Goal: Task Accomplishment & Management: Use online tool/utility

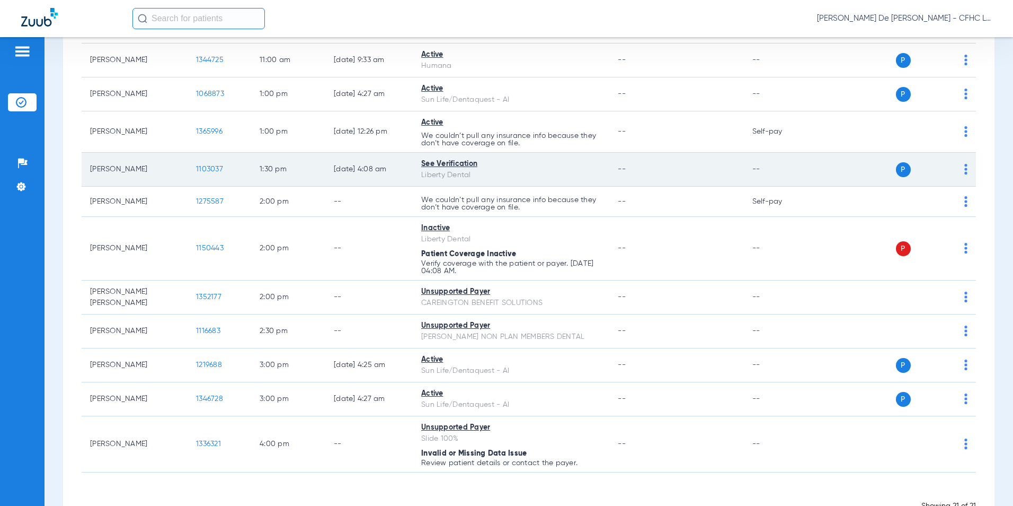
scroll to position [475, 0]
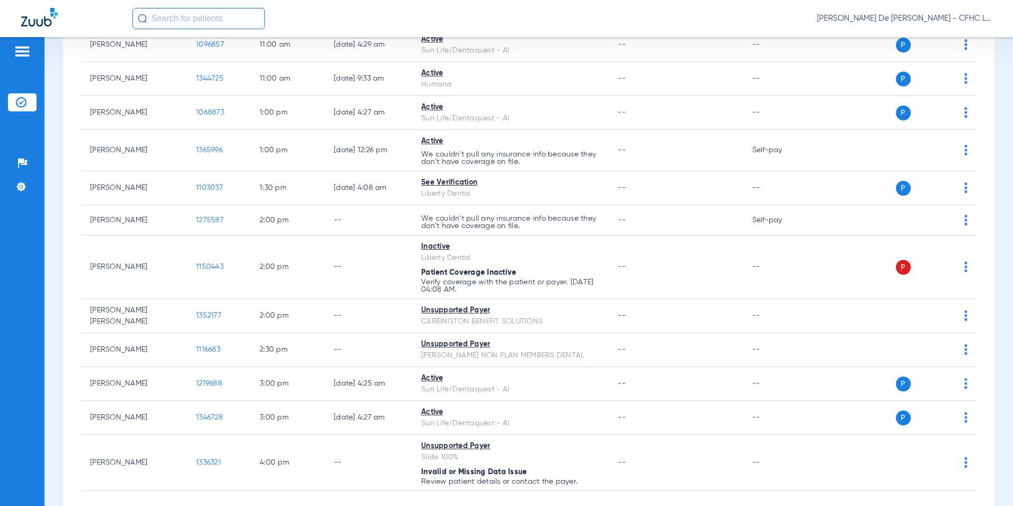
click at [218, 22] on input "text" at bounding box center [199, 18] width 133 height 21
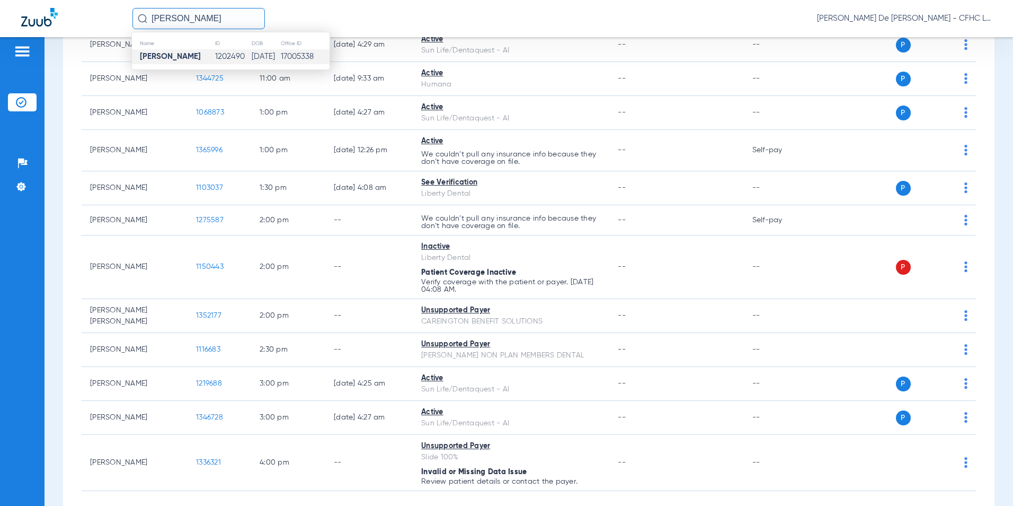
type input "[PERSON_NAME]"
click at [217, 51] on td "1202490" at bounding box center [233, 56] width 37 height 15
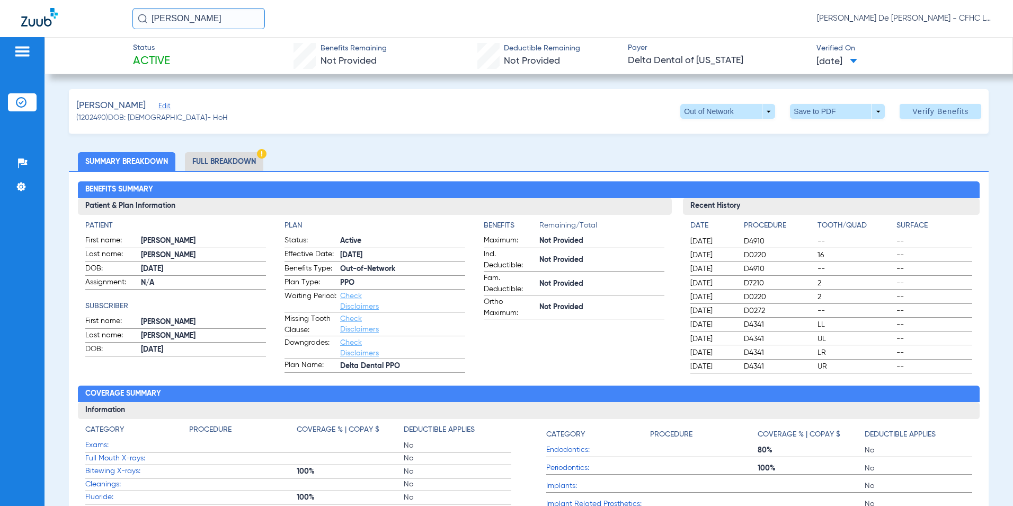
click at [227, 158] on li "Full Breakdown" at bounding box center [224, 161] width 78 height 19
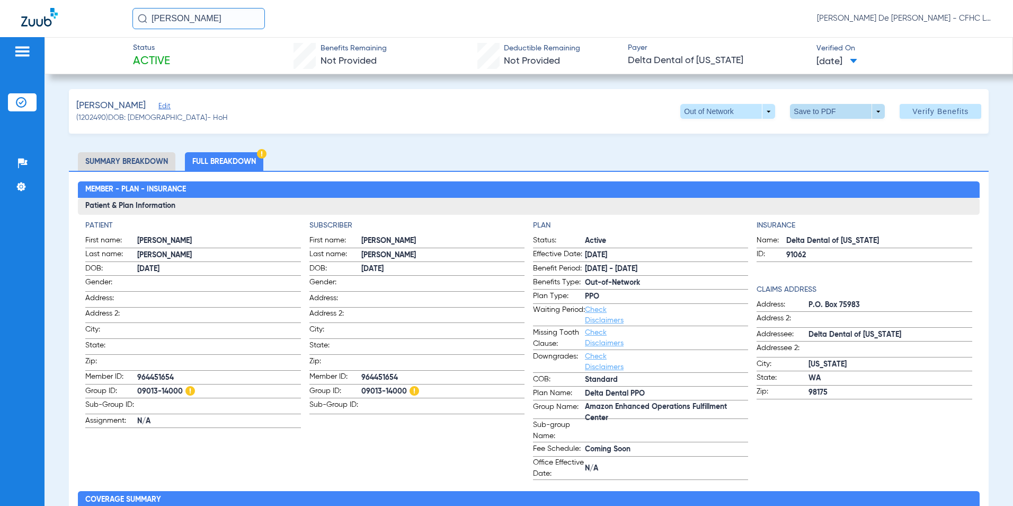
click at [810, 111] on span at bounding box center [837, 111] width 95 height 15
click at [822, 132] on span "Save to PDF" at bounding box center [834, 132] width 42 height 7
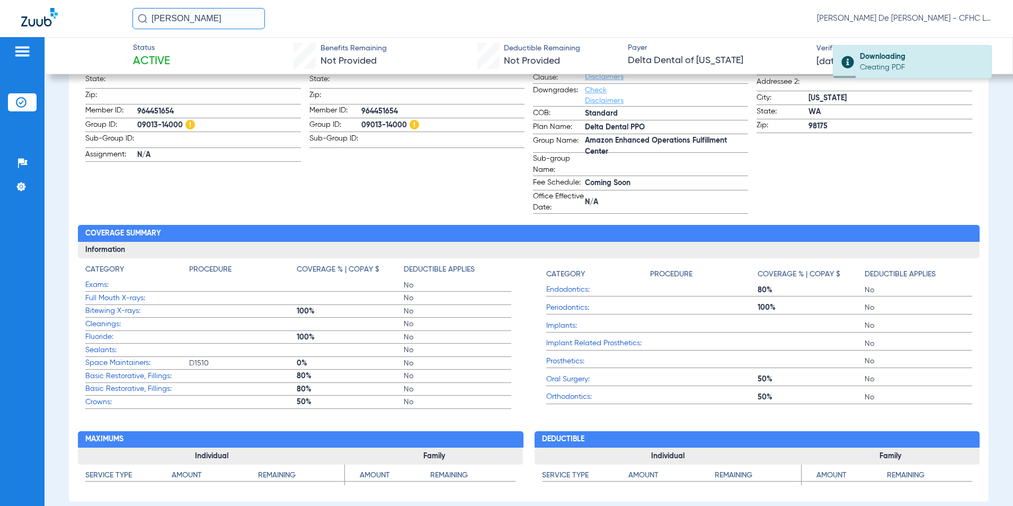
scroll to position [318, 0]
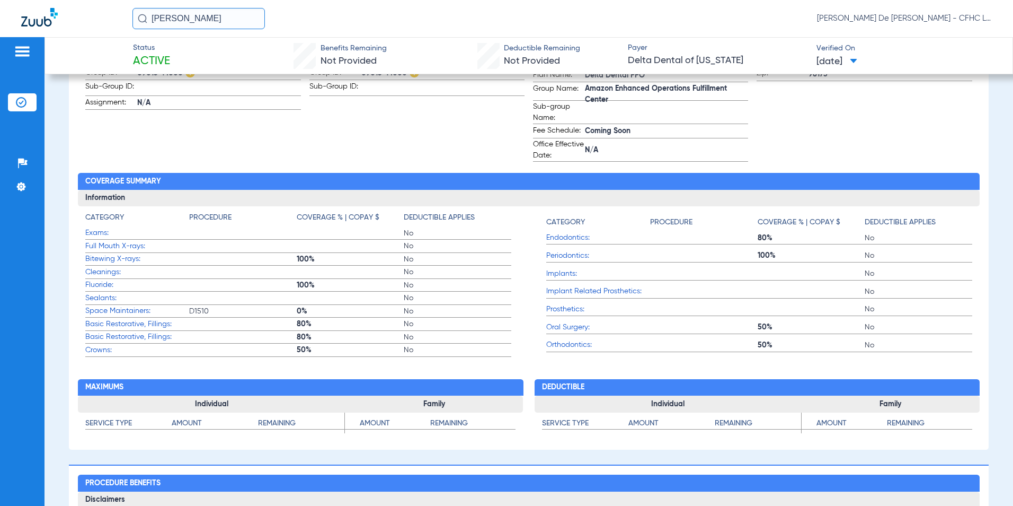
click at [37, 21] on img at bounding box center [39, 17] width 37 height 19
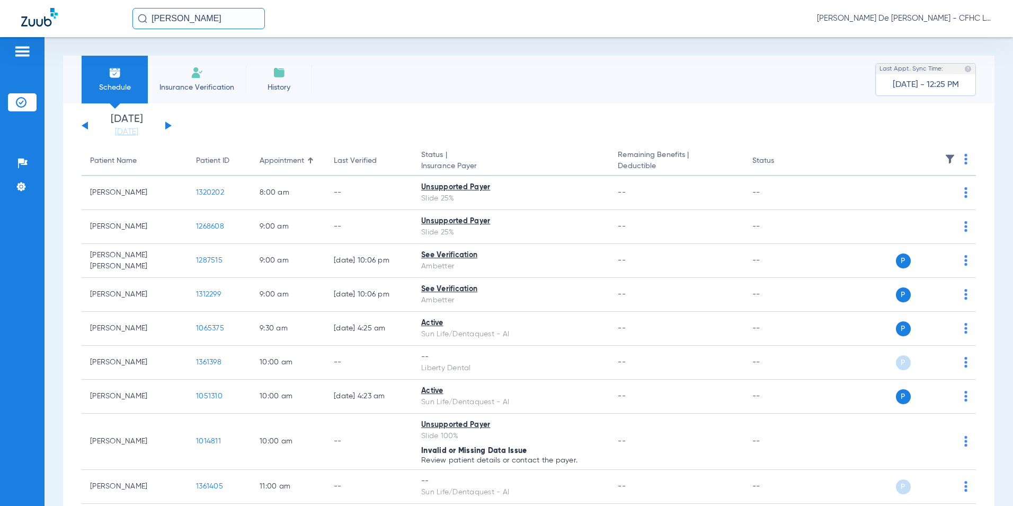
drag, startPoint x: 142, startPoint y: 134, endPoint x: 149, endPoint y: 147, distance: 15.0
click at [142, 134] on link "[DATE]" at bounding box center [127, 132] width 64 height 11
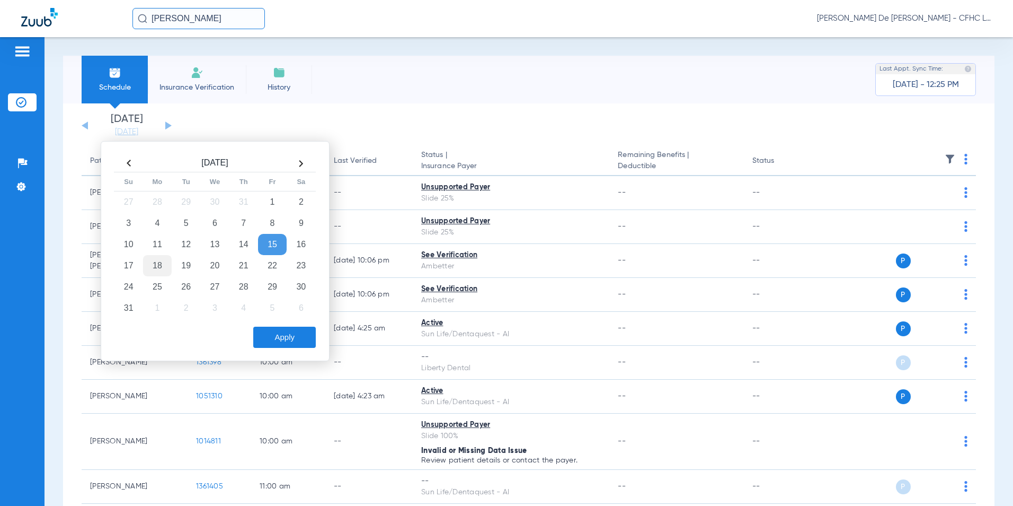
click at [160, 268] on td "18" at bounding box center [157, 265] width 29 height 21
click at [271, 330] on button "Apply" at bounding box center [284, 337] width 63 height 21
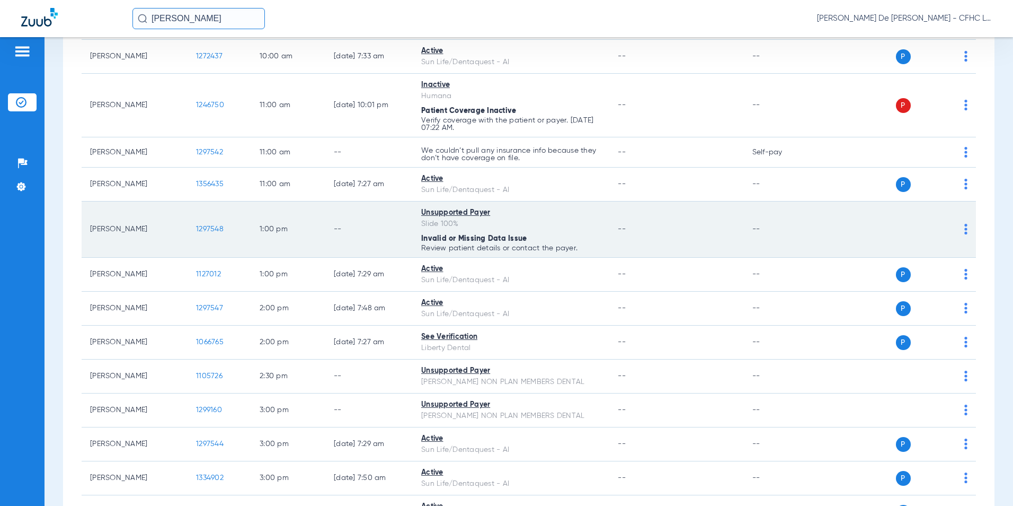
scroll to position [449, 0]
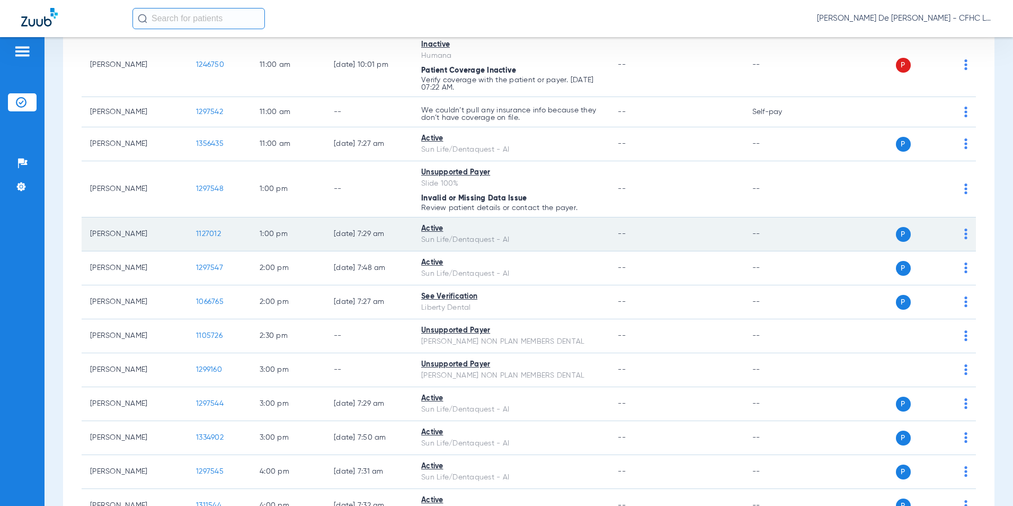
scroll to position [424, 0]
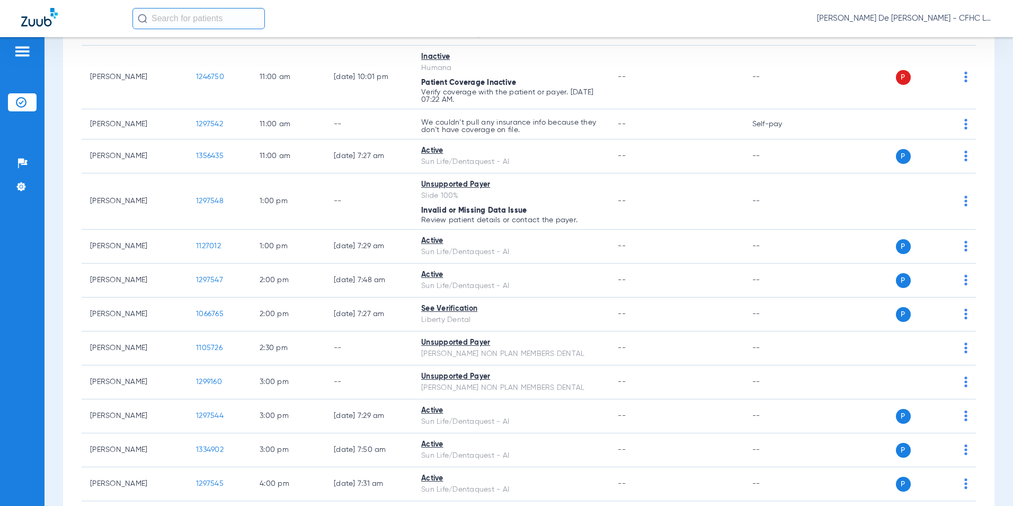
click at [190, 23] on input "text" at bounding box center [199, 18] width 133 height 21
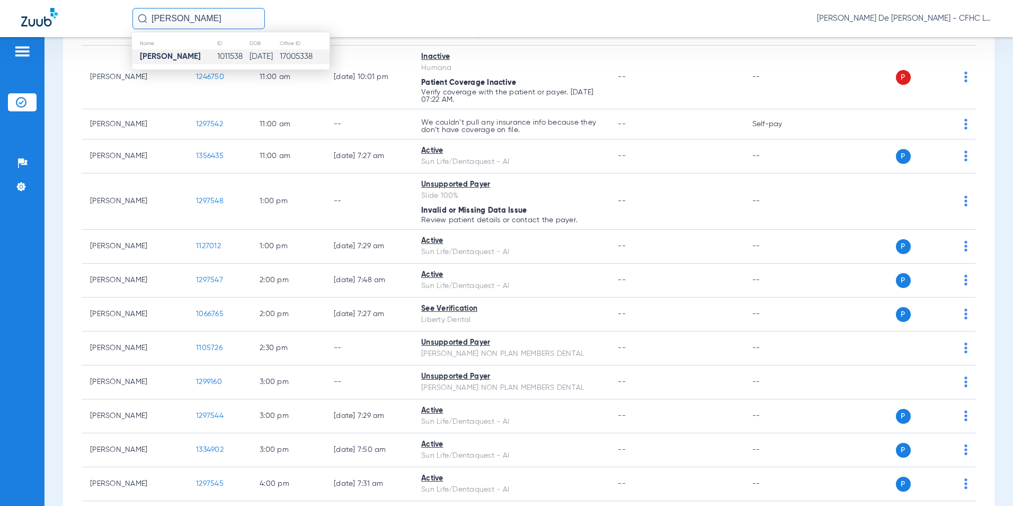
type input "MARTA COLON"
click at [263, 52] on td "11/11/1960" at bounding box center [264, 56] width 30 height 15
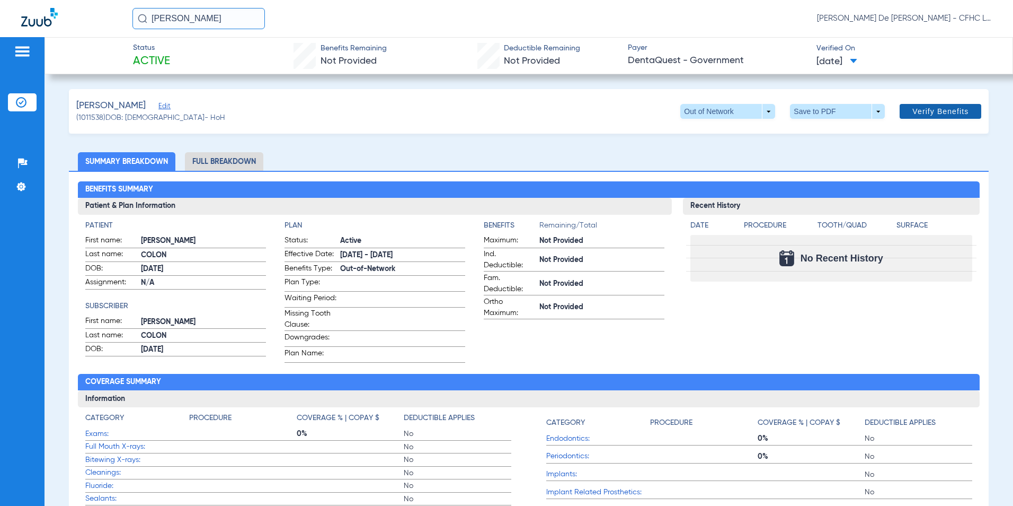
click at [924, 103] on span at bounding box center [941, 111] width 82 height 25
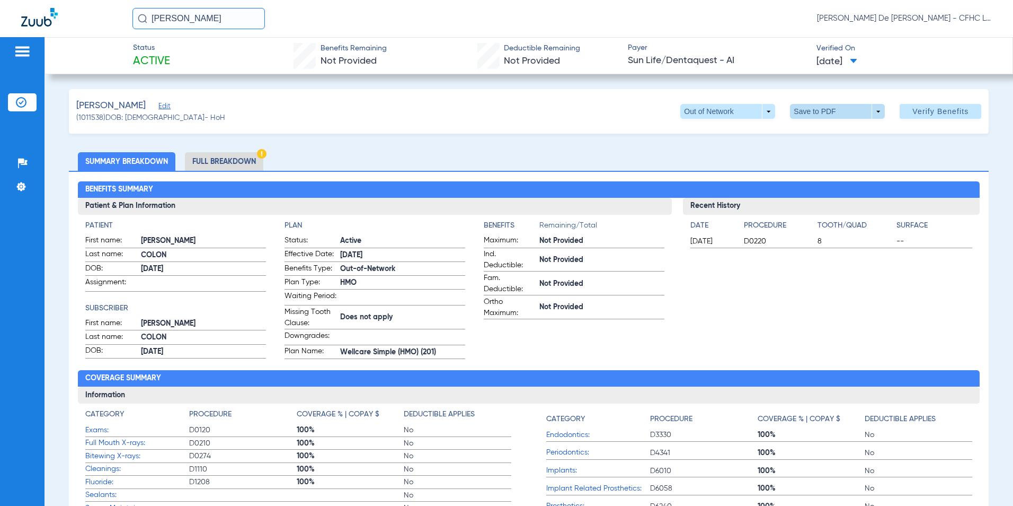
click at [839, 113] on span at bounding box center [837, 111] width 25 height 25
click at [840, 140] on button "insert_drive_file Save to PDF" at bounding box center [823, 132] width 80 height 21
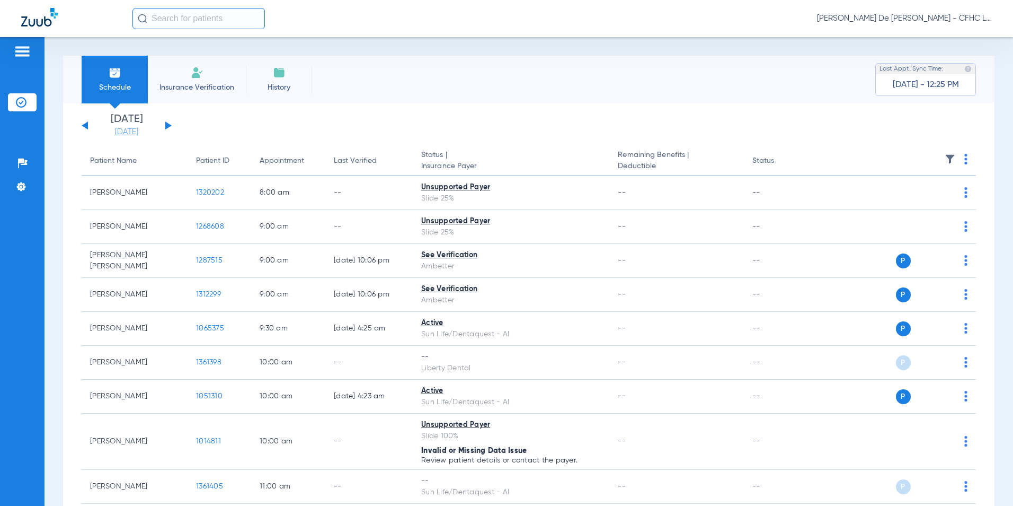
click at [111, 131] on link "[DATE]" at bounding box center [127, 132] width 64 height 11
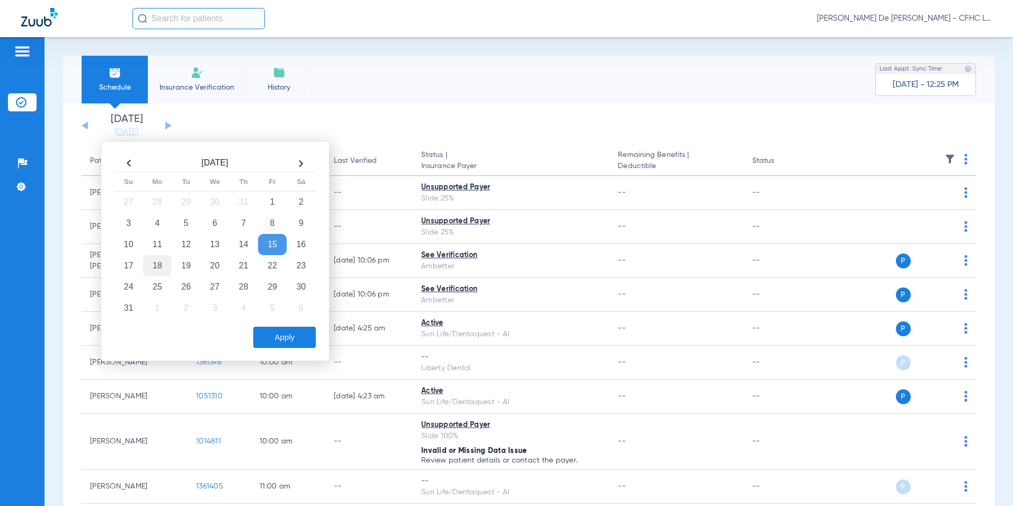
click at [154, 267] on td "18" at bounding box center [157, 265] width 29 height 21
click at [279, 329] on button "Apply" at bounding box center [284, 337] width 63 height 21
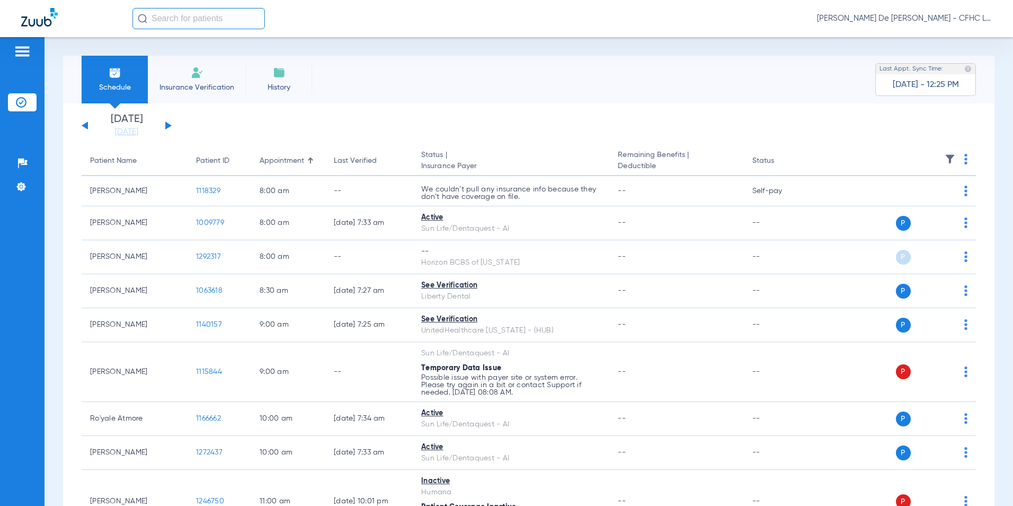
click at [965, 164] on img at bounding box center [966, 159] width 3 height 11
click at [942, 155] on div at bounding box center [506, 253] width 1013 height 506
click at [945, 157] on img at bounding box center [950, 159] width 11 height 11
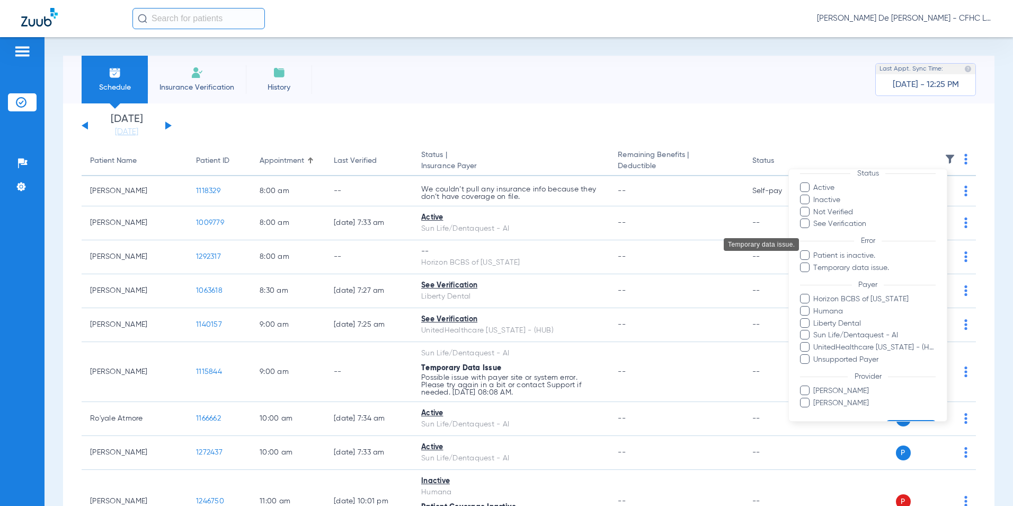
scroll to position [62, 0]
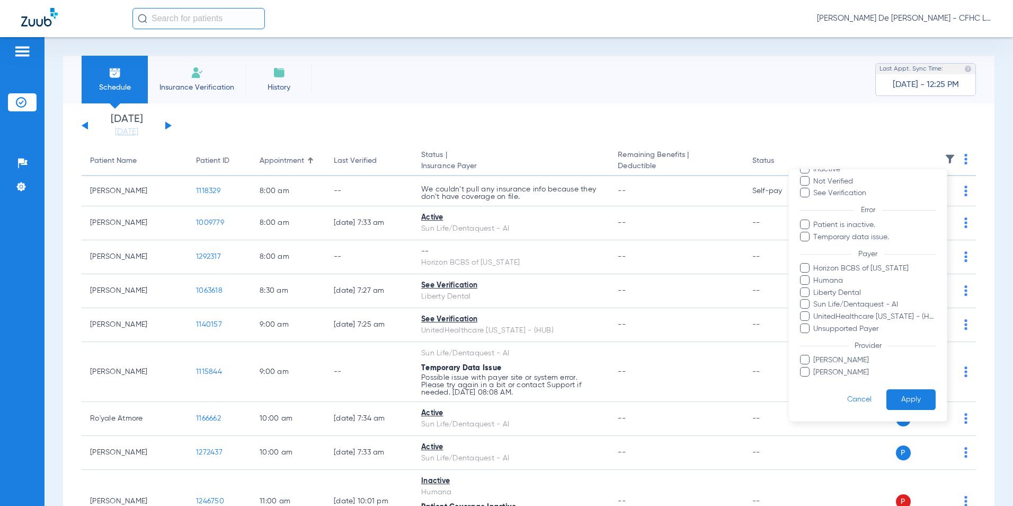
click at [810, 358] on span at bounding box center [805, 360] width 10 height 10
click at [815, 367] on input "Danielle Ebi" at bounding box center [815, 367] width 0 height 0
drag, startPoint x: 809, startPoint y: 367, endPoint x: 855, endPoint y: 385, distance: 49.5
click at [809, 368] on span at bounding box center [805, 372] width 10 height 10
click at [815, 380] on input "Luis Congote" at bounding box center [815, 380] width 0 height 0
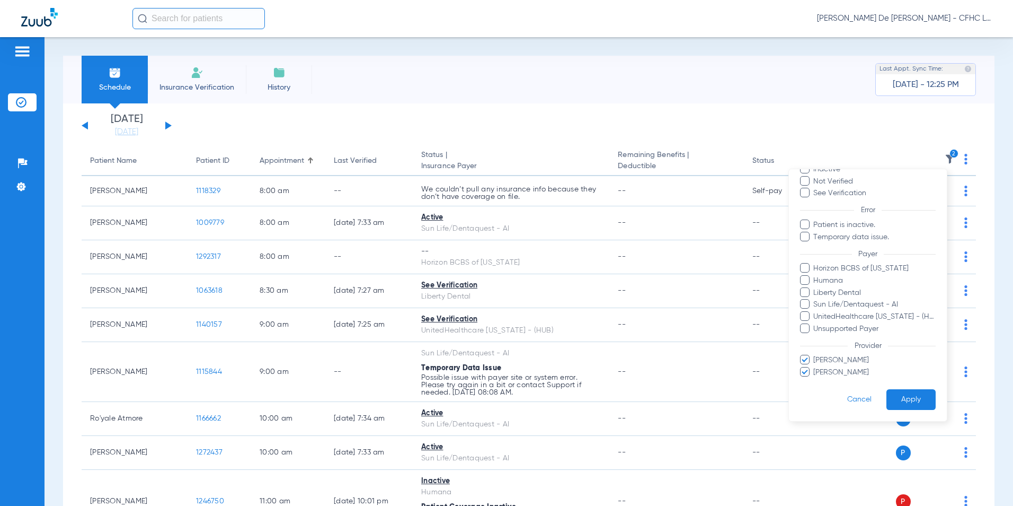
click at [913, 390] on button "Apply" at bounding box center [911, 399] width 49 height 21
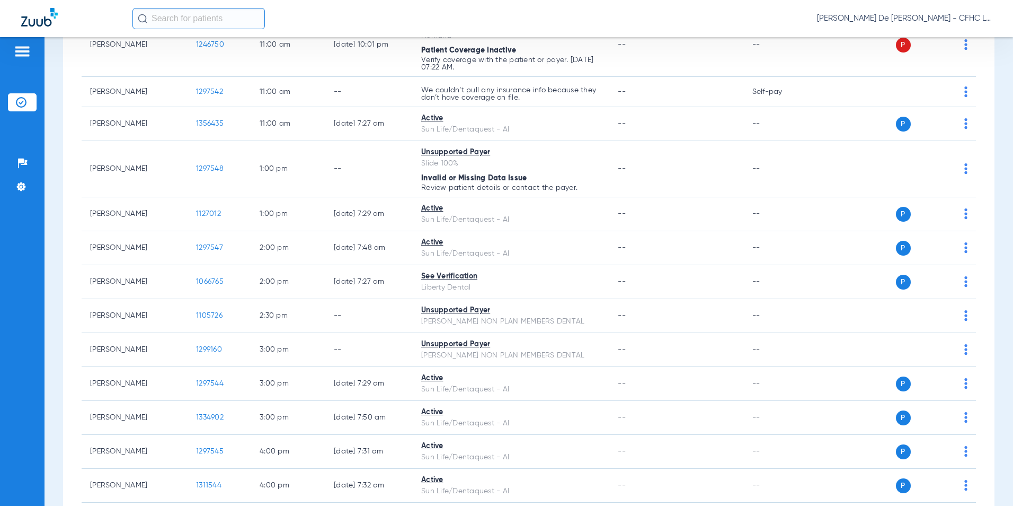
scroll to position [449, 0]
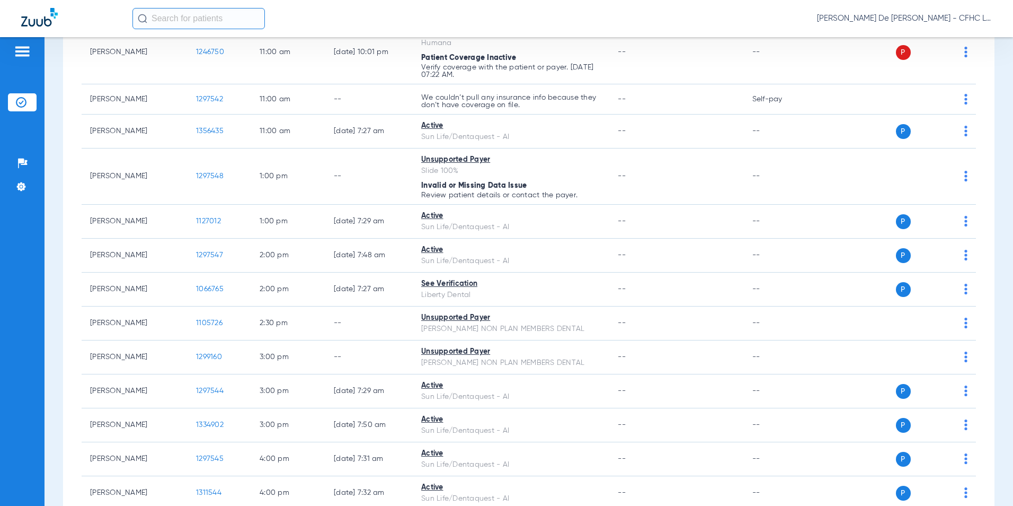
click at [201, 17] on input "text" at bounding box center [199, 18] width 133 height 21
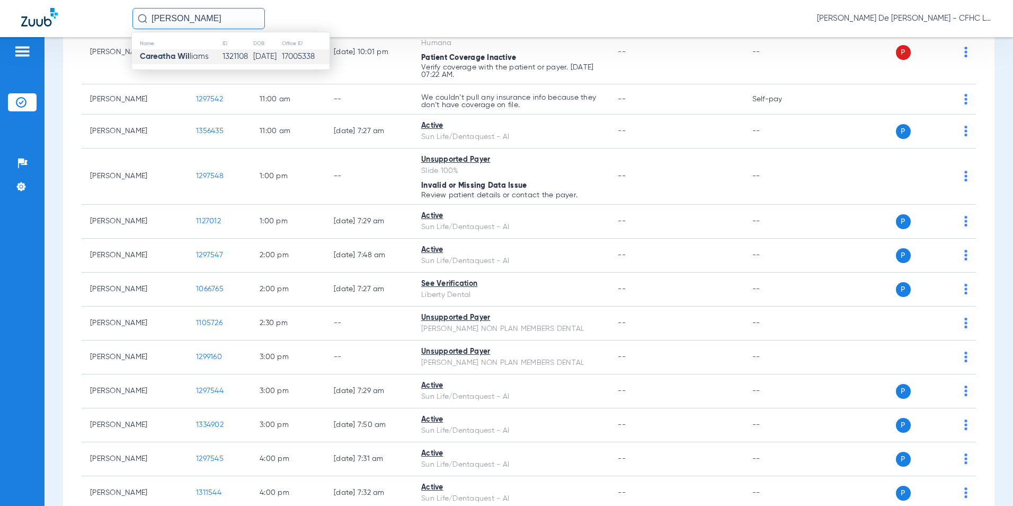
type input "CAREATHA WIL"
click at [275, 58] on td "05/17/1978" at bounding box center [267, 56] width 29 height 15
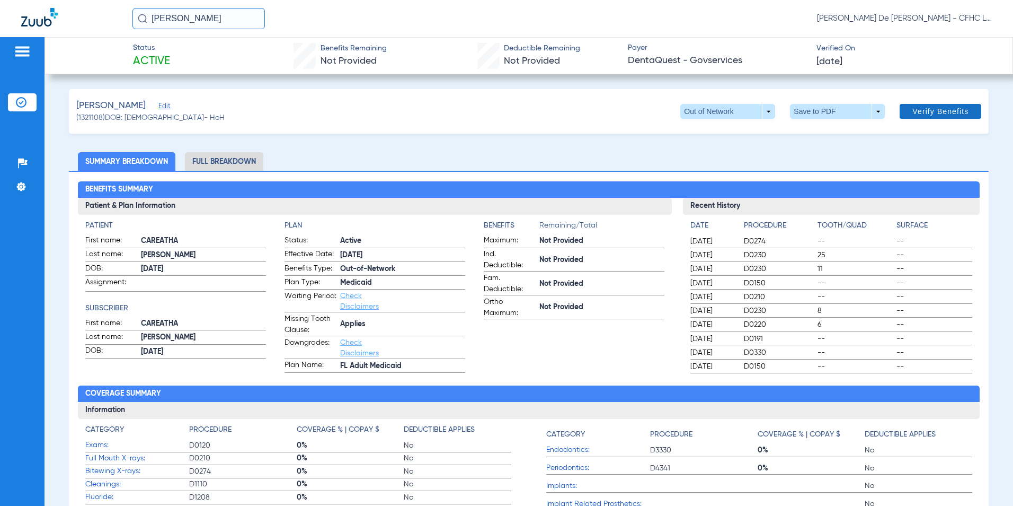
click at [971, 108] on span at bounding box center [941, 111] width 82 height 25
